Goal: Task Accomplishment & Management: Manage account settings

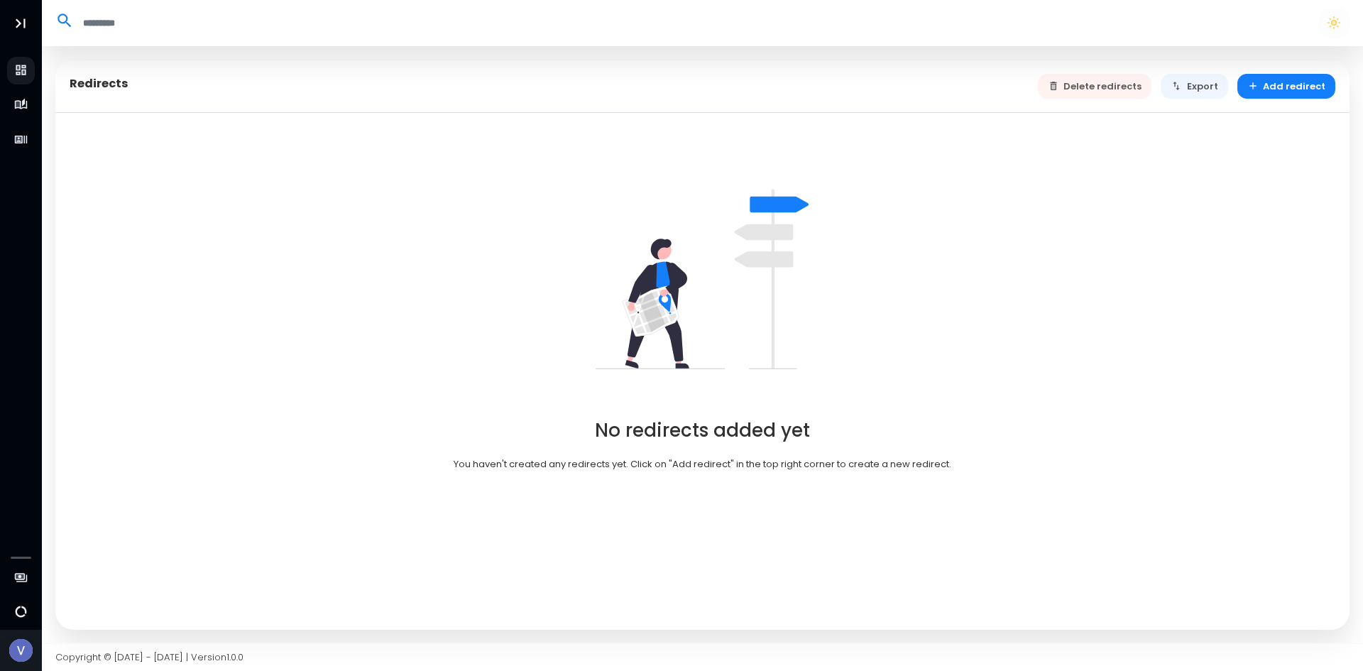
select select "**"
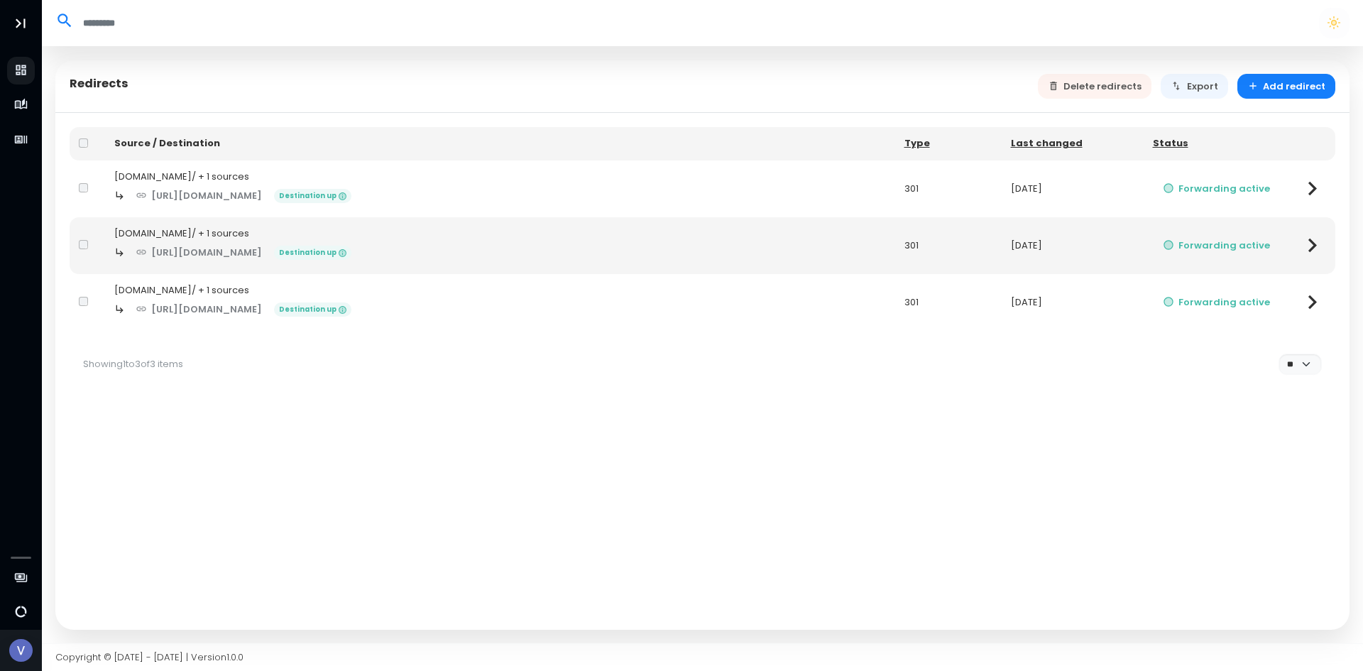
click at [83, 295] on div at bounding box center [87, 302] width 17 height 14
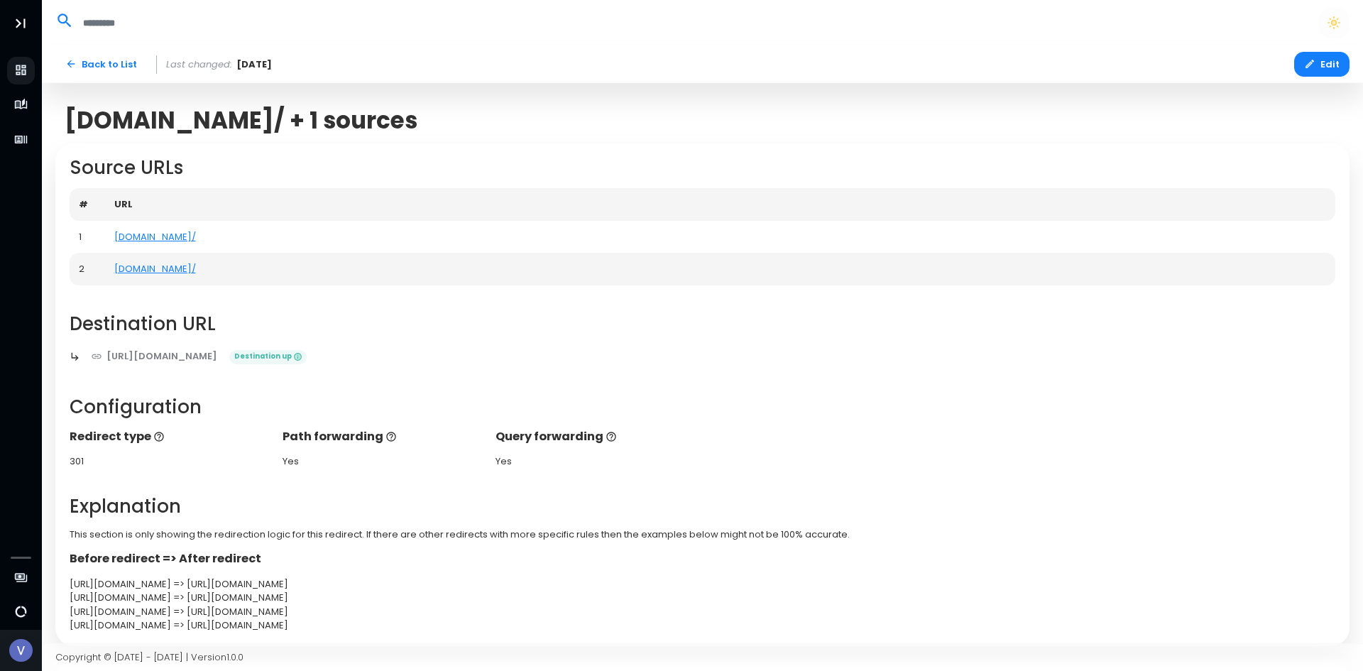
select select "**"
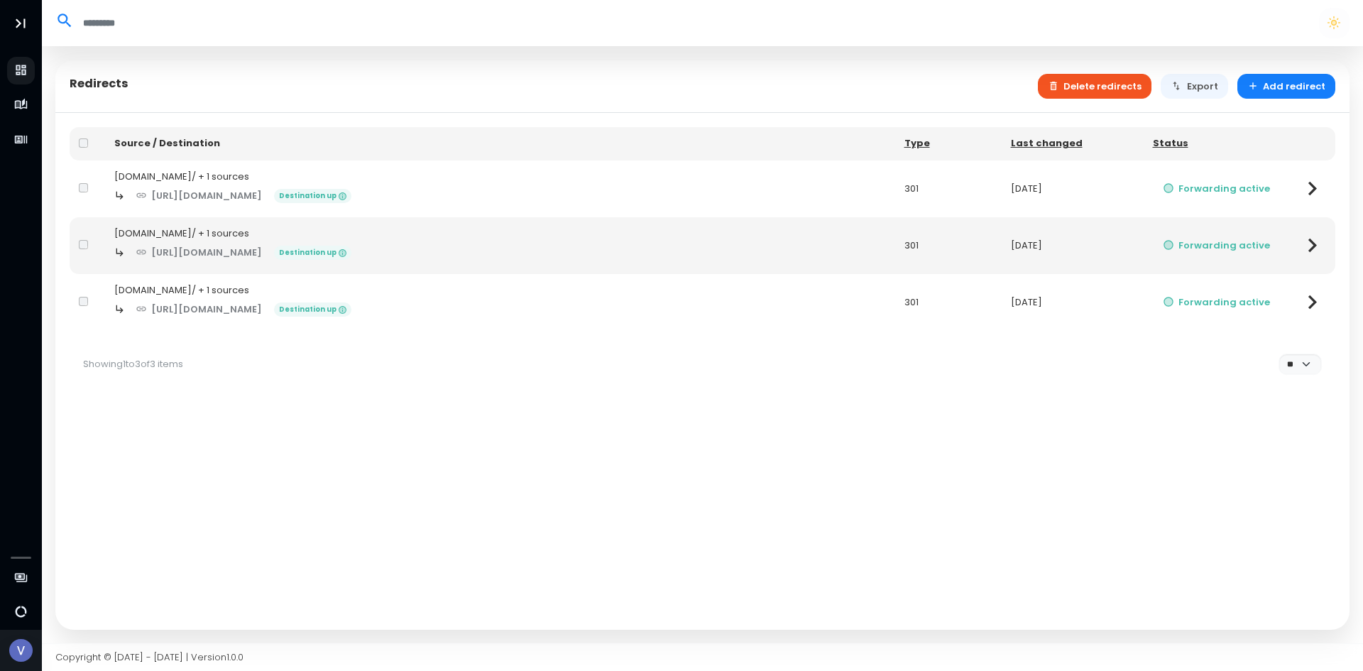
click at [1130, 92] on button "Delete redirects" at bounding box center [1095, 86] width 114 height 25
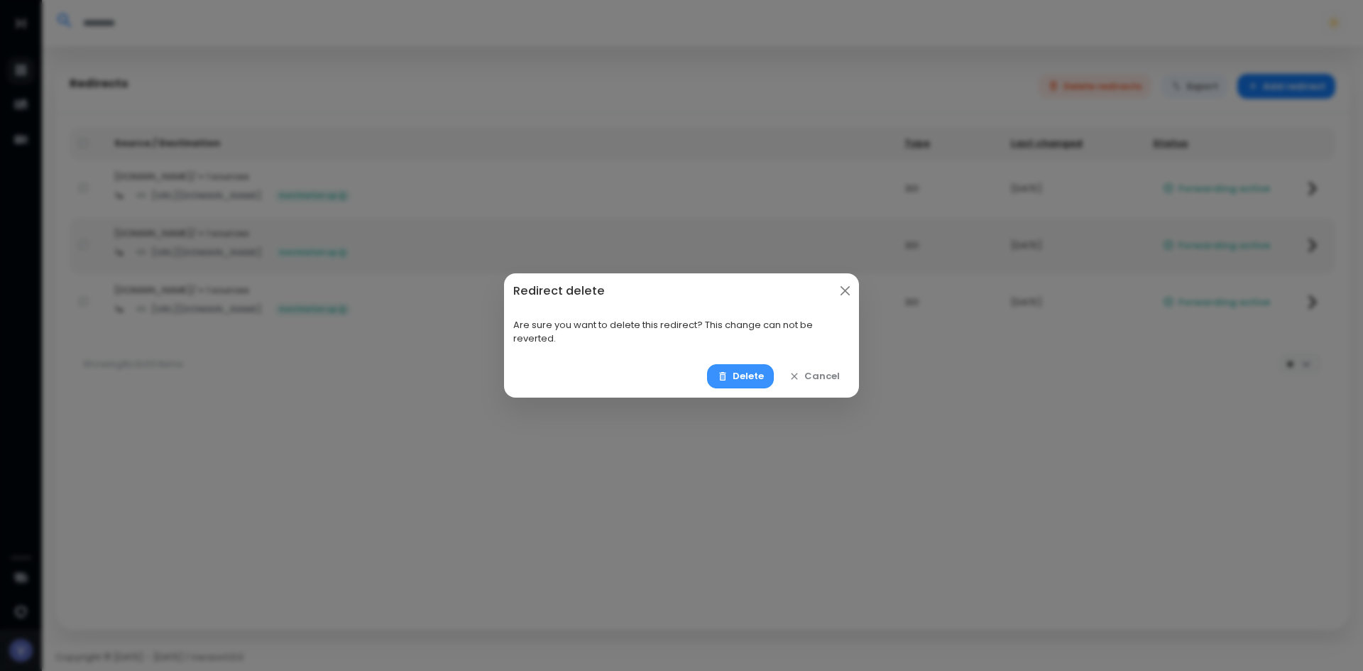
click at [748, 375] on button "Delete" at bounding box center [740, 376] width 67 height 25
click at [742, 374] on button "Delete" at bounding box center [740, 376] width 67 height 25
click at [739, 371] on button "Delete" at bounding box center [740, 376] width 67 height 25
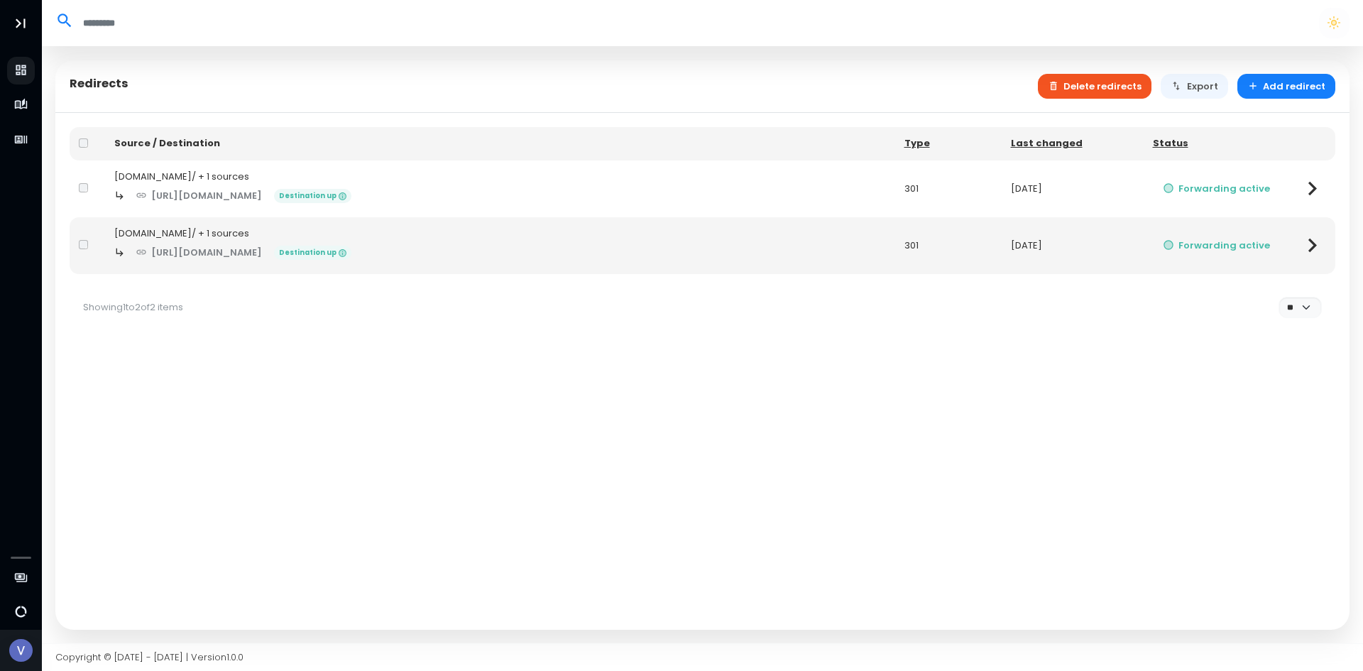
click at [1107, 92] on button "Delete redirects" at bounding box center [1095, 86] width 114 height 25
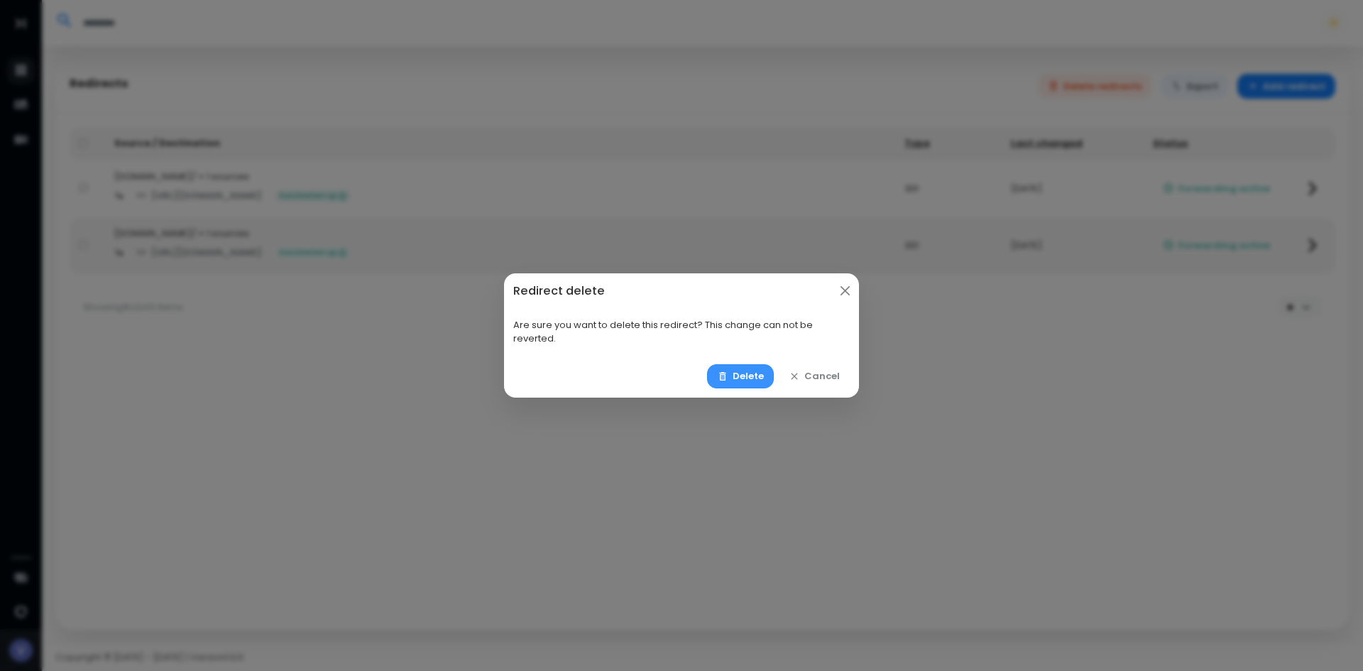
click at [752, 370] on button "Delete" at bounding box center [740, 376] width 67 height 25
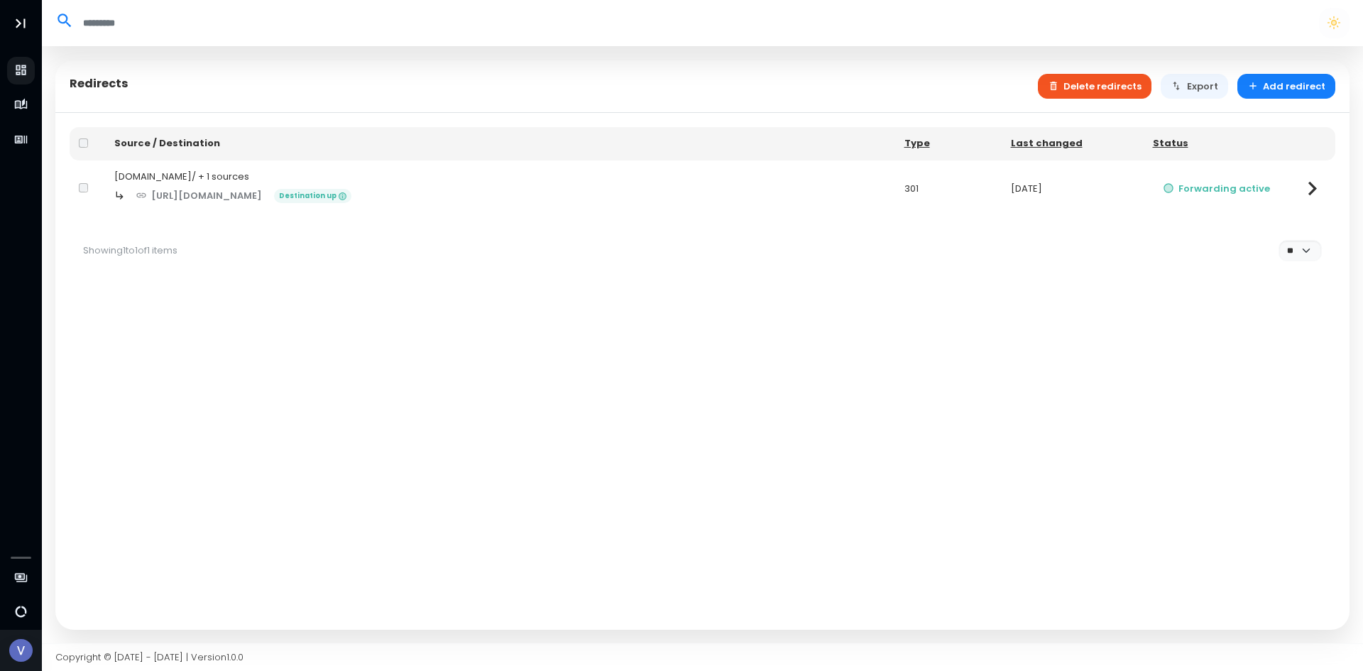
click at [1104, 90] on button "Delete redirects" at bounding box center [1095, 86] width 114 height 25
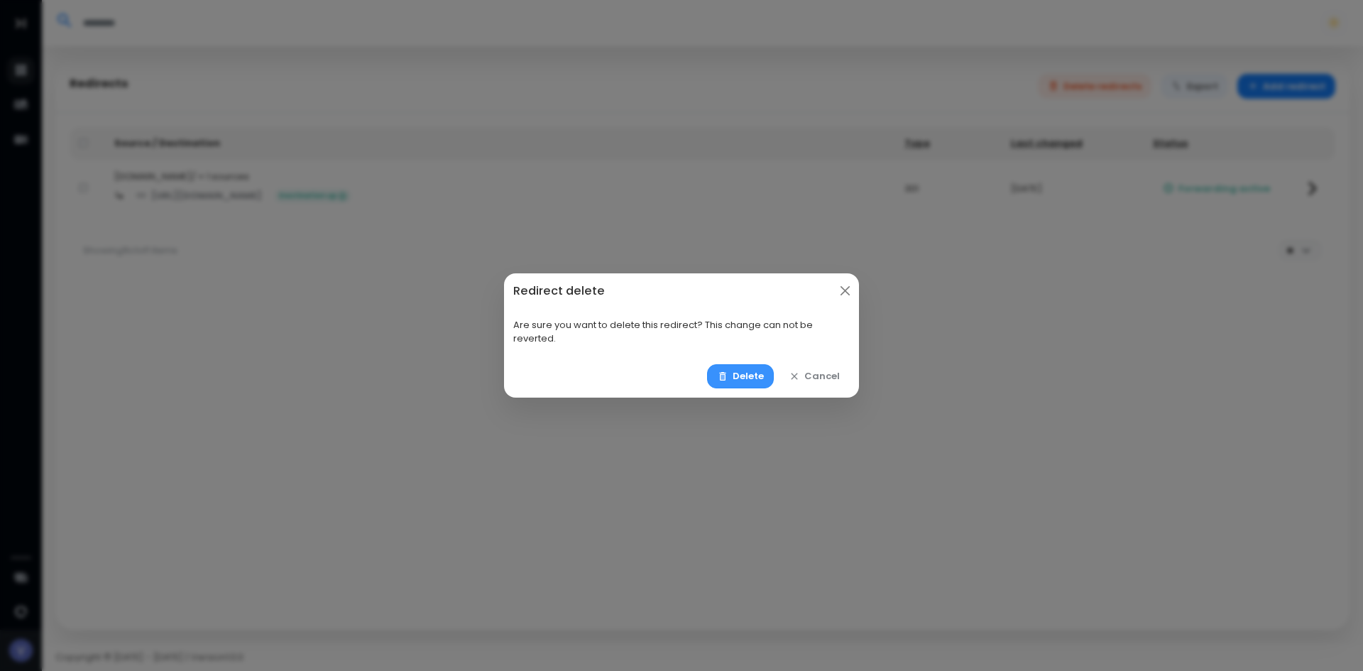
click at [756, 378] on button "Delete" at bounding box center [740, 376] width 67 height 25
click at [747, 378] on button "Delete" at bounding box center [740, 376] width 67 height 25
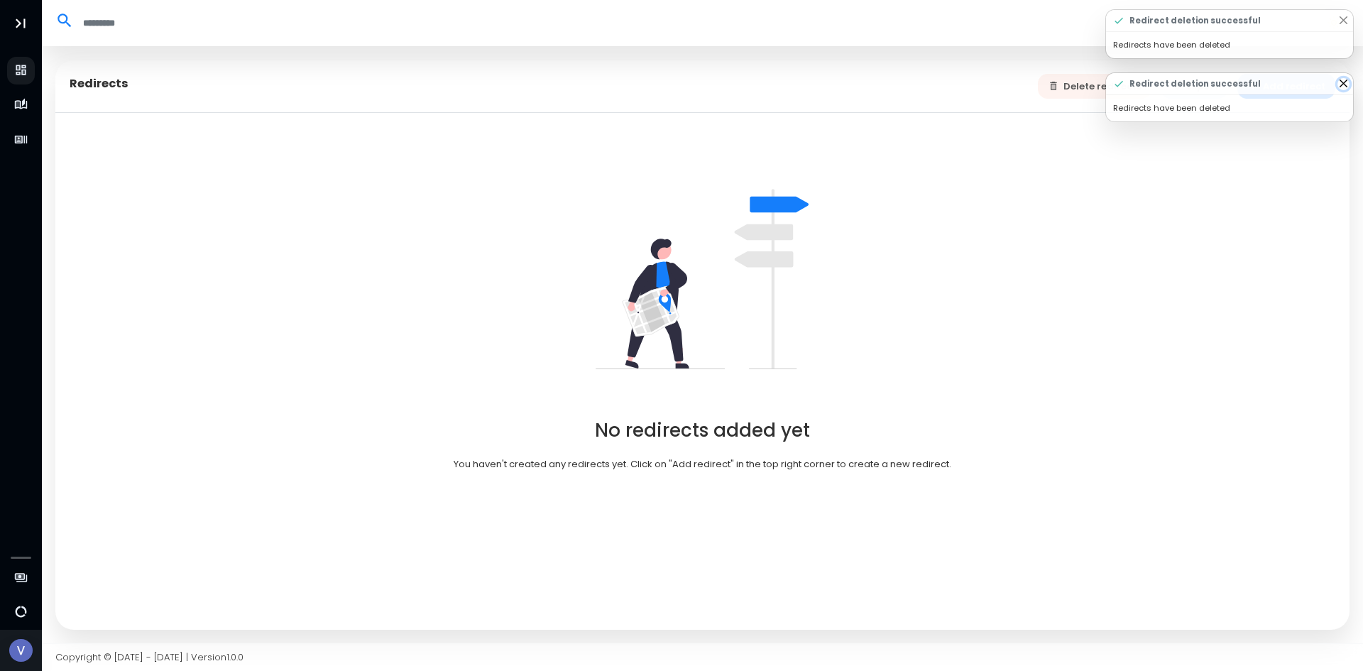
click at [1344, 89] on button "Close" at bounding box center [1343, 84] width 12 height 12
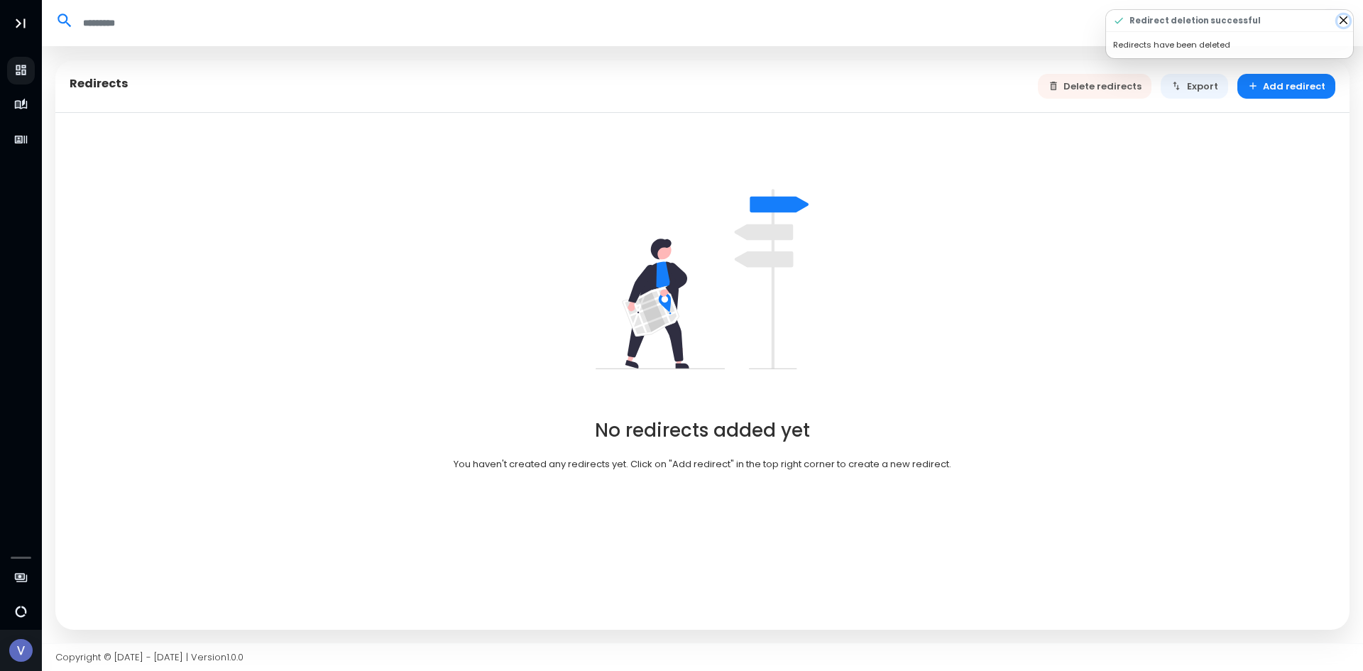
click at [1343, 22] on button "Close" at bounding box center [1343, 21] width 12 height 12
